Goal: Check status: Check status

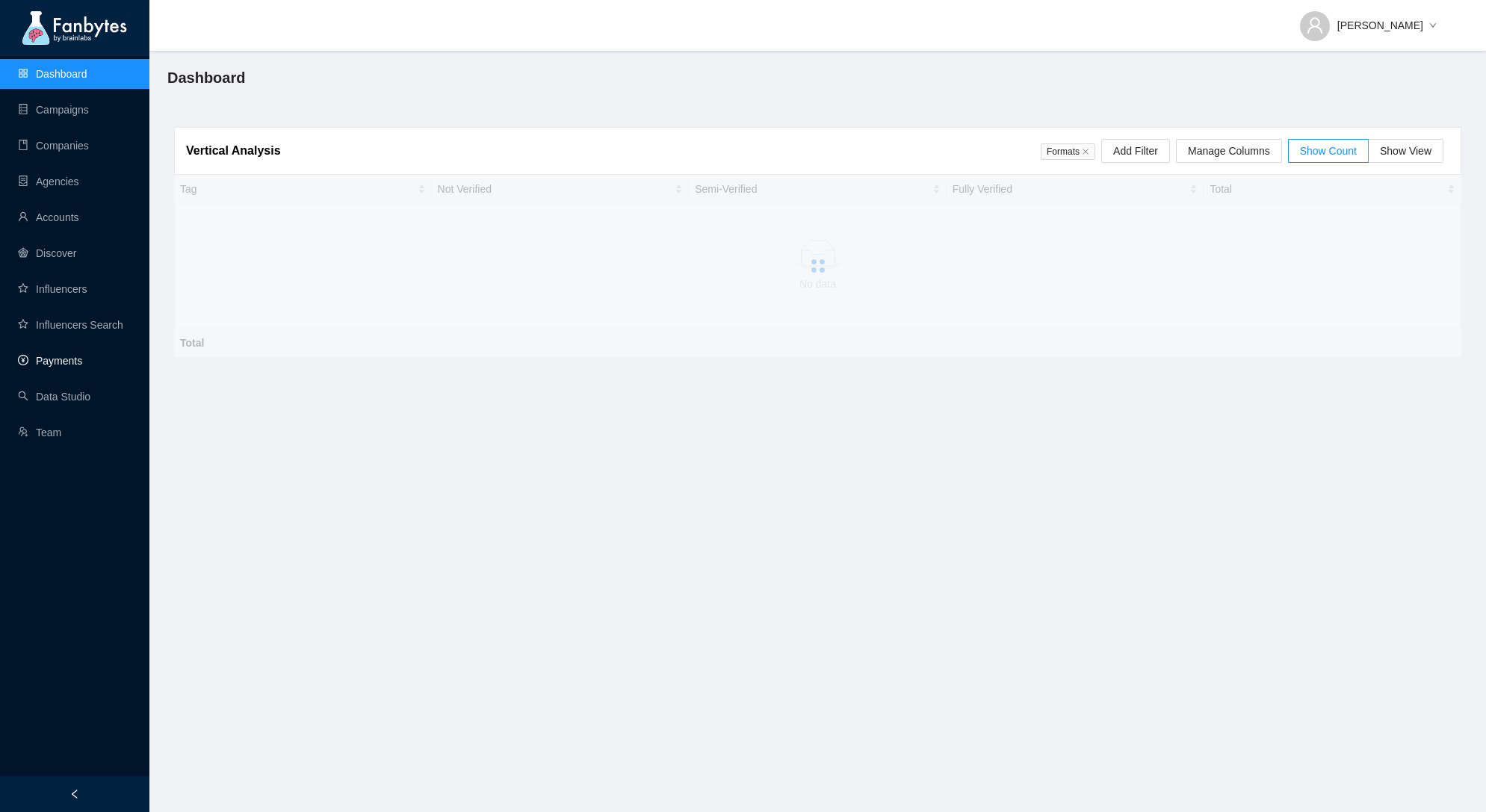
click at [58, 356] on link "Payments" at bounding box center [49, 360] width 65 height 12
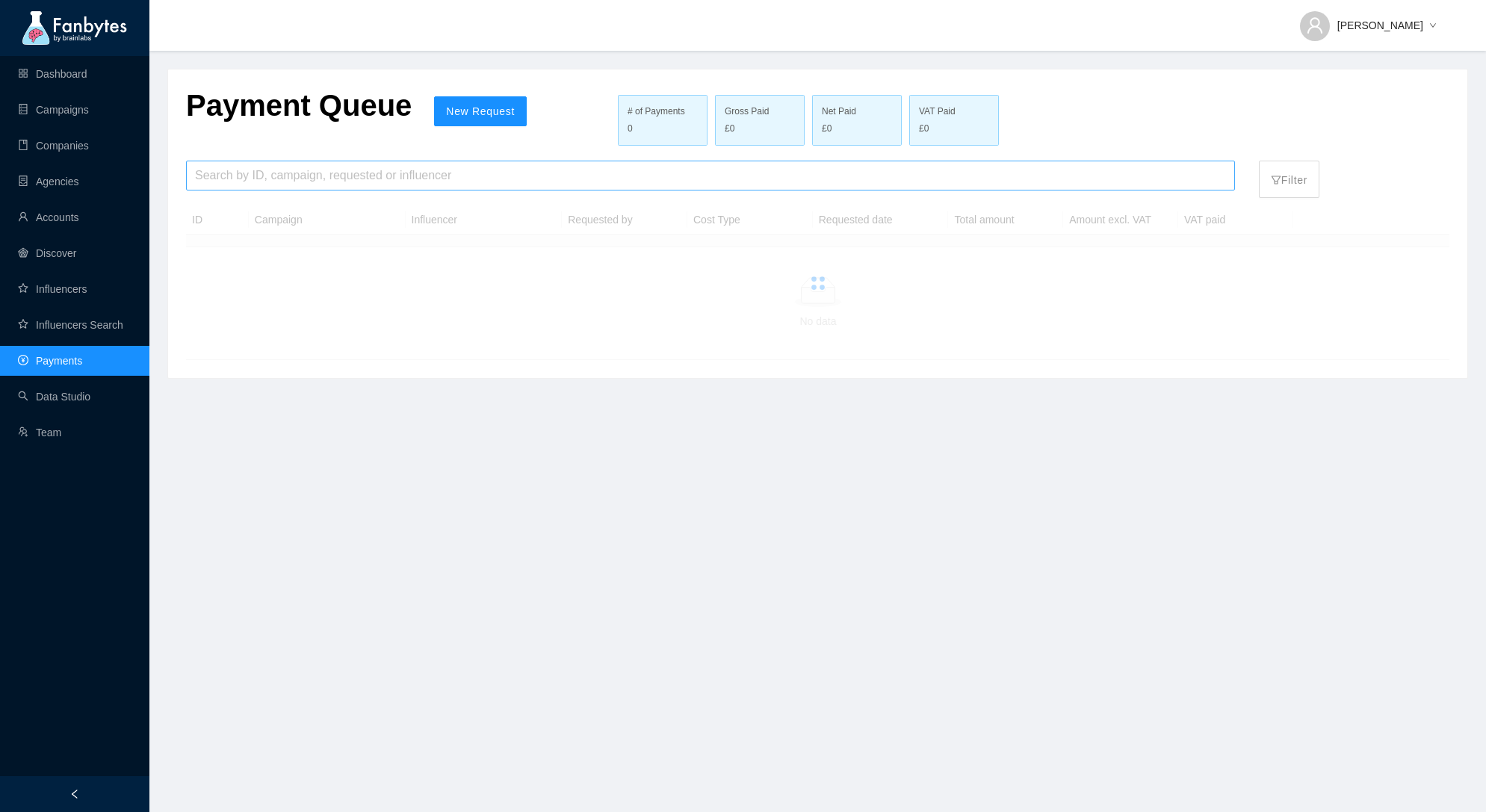
click at [341, 170] on input "search" at bounding box center [710, 175] width 1031 height 29
click at [236, 167] on input "**********" at bounding box center [710, 175] width 1031 height 29
type input "*****"
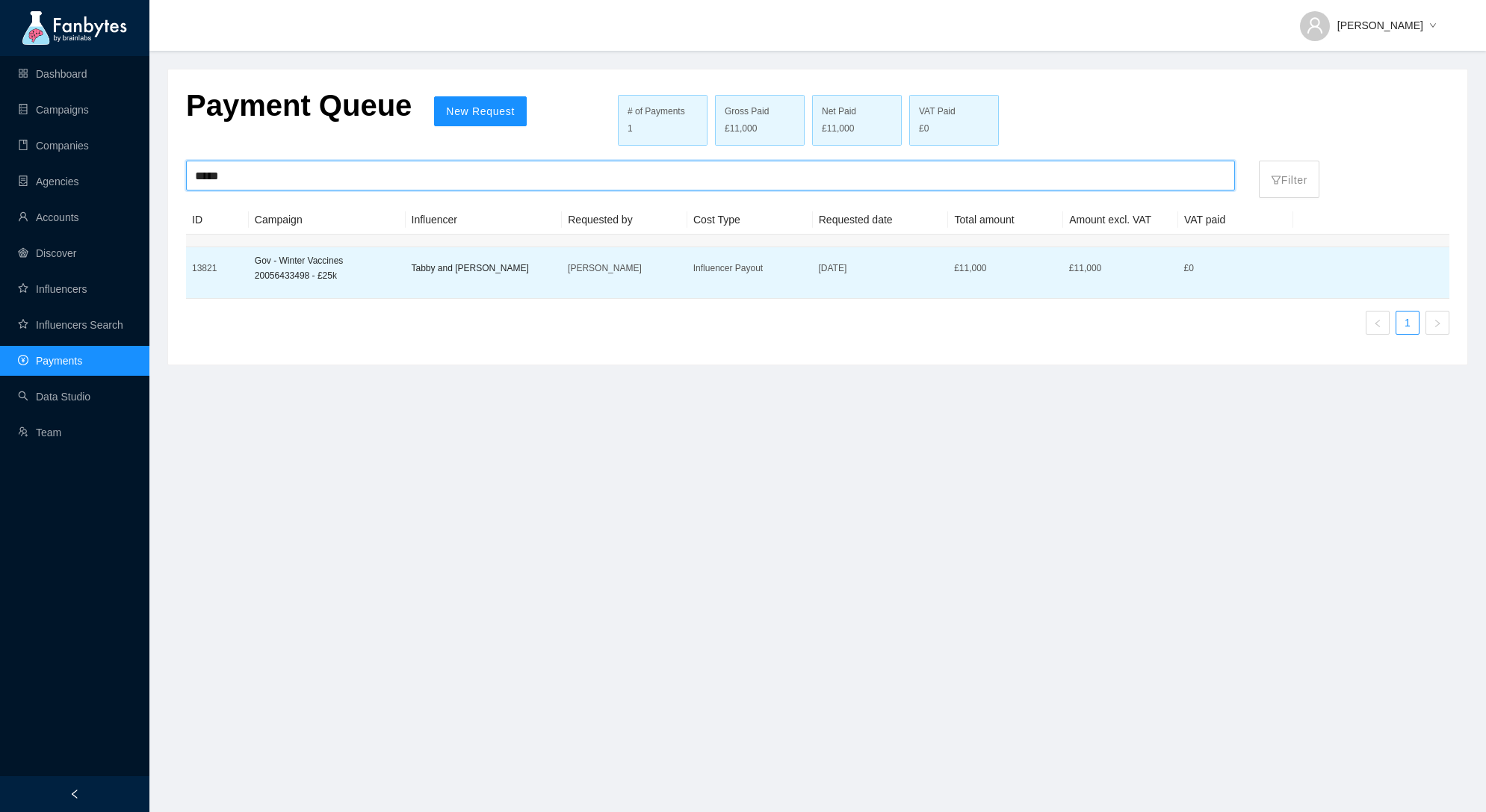
click at [996, 268] on p "£ 11,000" at bounding box center [1005, 268] width 103 height 15
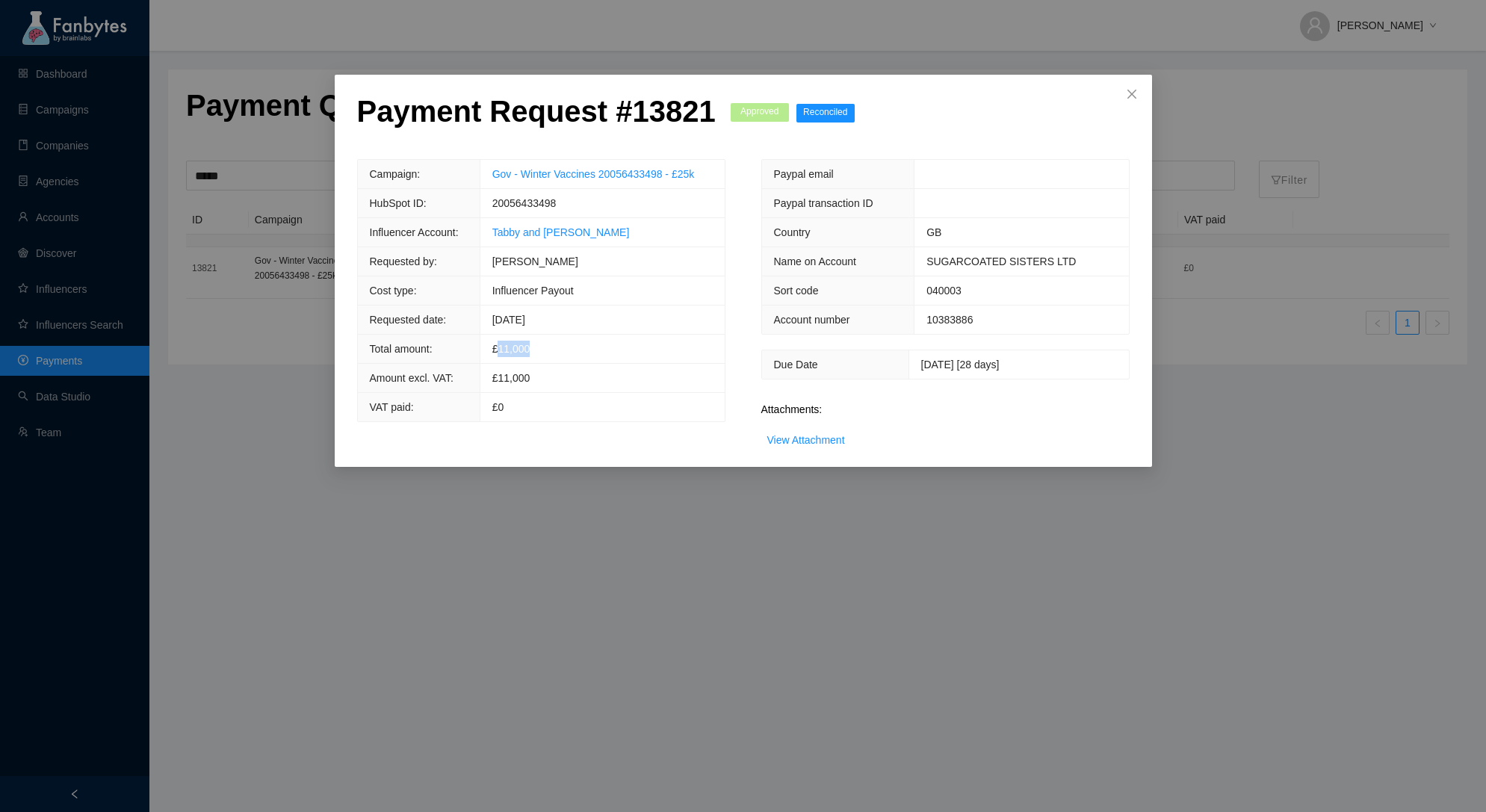
drag, startPoint x: 557, startPoint y: 351, endPoint x: 494, endPoint y: 348, distance: 63.1
click at [494, 348] on td "£ 11,000" at bounding box center [602, 349] width 244 height 29
copy span "11,000"
click at [801, 442] on link "View Attachment" at bounding box center [806, 440] width 77 height 12
click at [807, 429] on div "Attachments: View Attachment" at bounding box center [945, 429] width 368 height 39
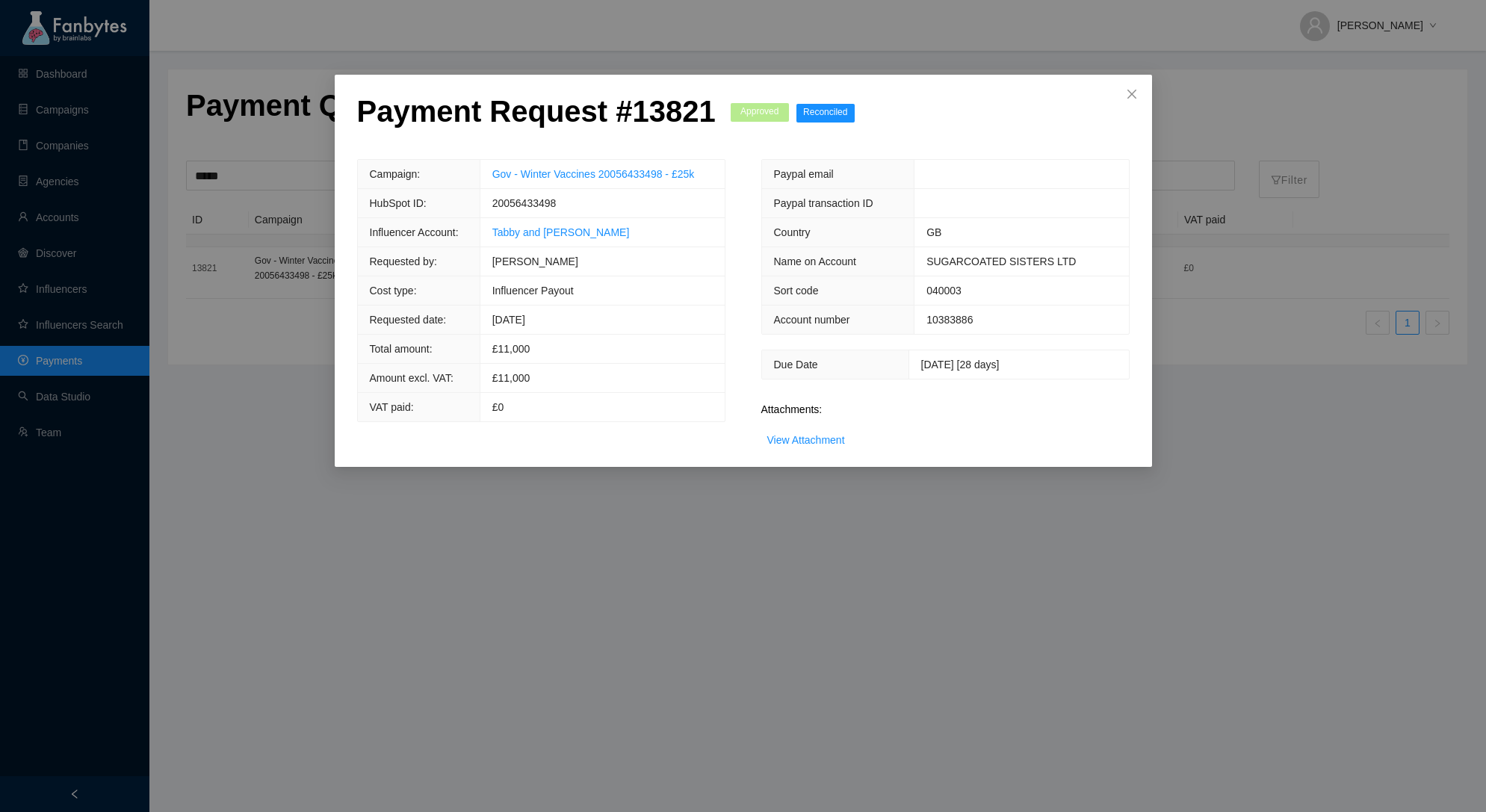
click at [807, 432] on div "View Attachment" at bounding box center [806, 440] width 77 height 17
click at [807, 438] on link "View Attachment" at bounding box center [806, 440] width 77 height 12
